Goal: Task Accomplishment & Management: Manage account settings

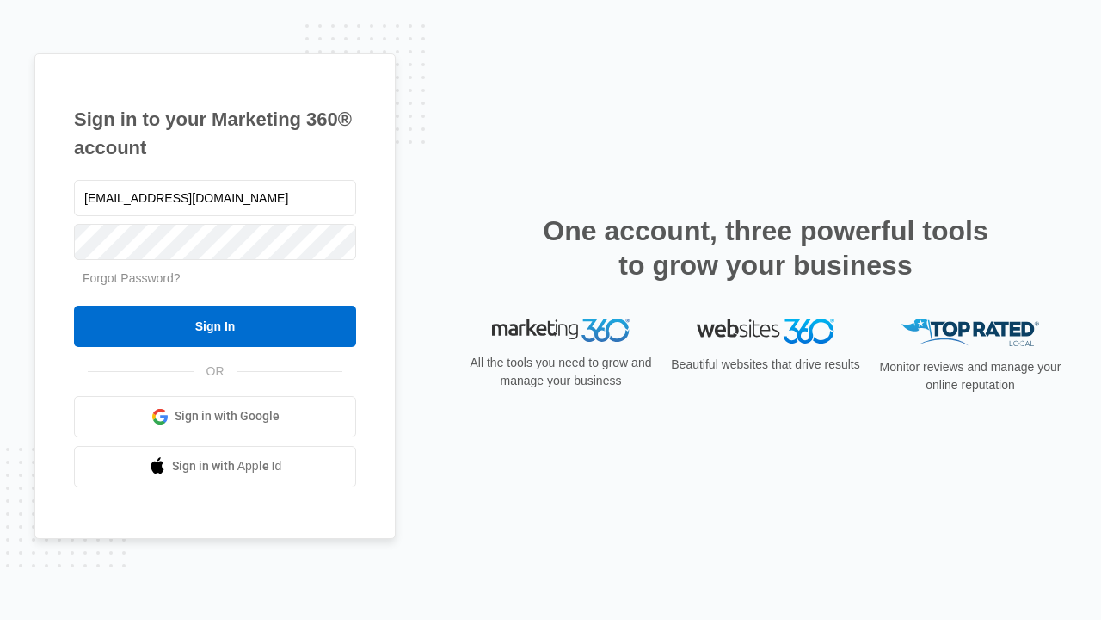
type input "dankie614@gmail.com"
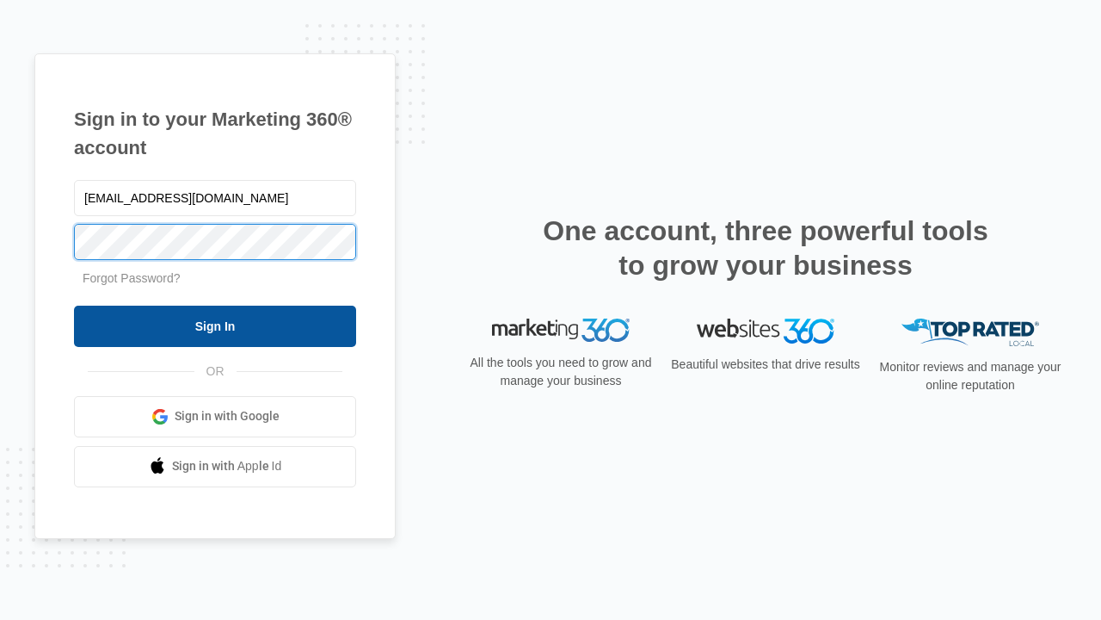
click at [215, 325] on input "Sign In" at bounding box center [215, 325] width 282 height 41
